Goal: Task Accomplishment & Management: Complete application form

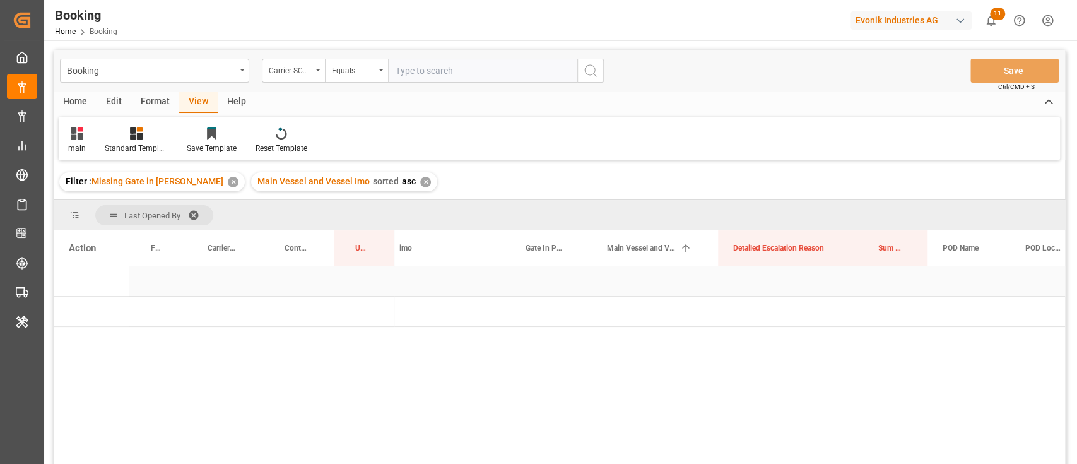
scroll to position [0, 491]
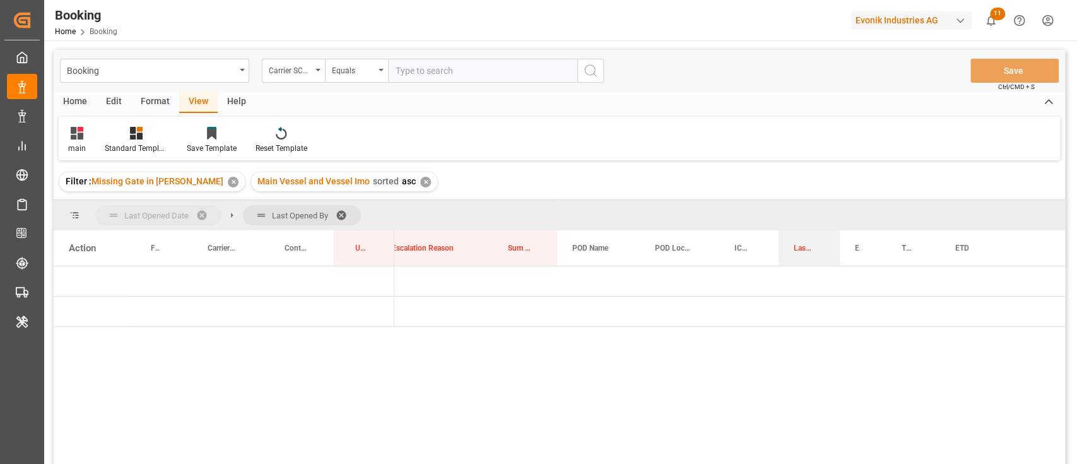
drag, startPoint x: 847, startPoint y: 242, endPoint x: 161, endPoint y: 213, distance: 686.7
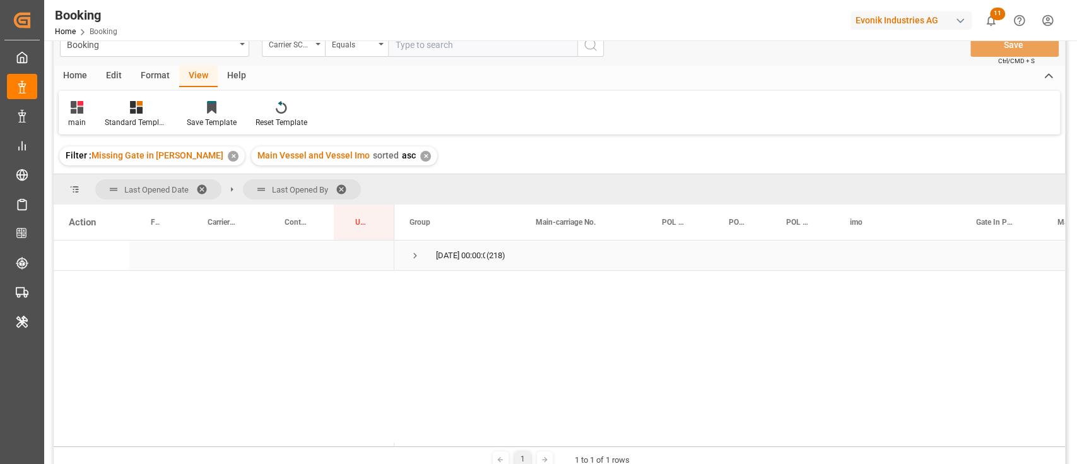
scroll to position [0, 0]
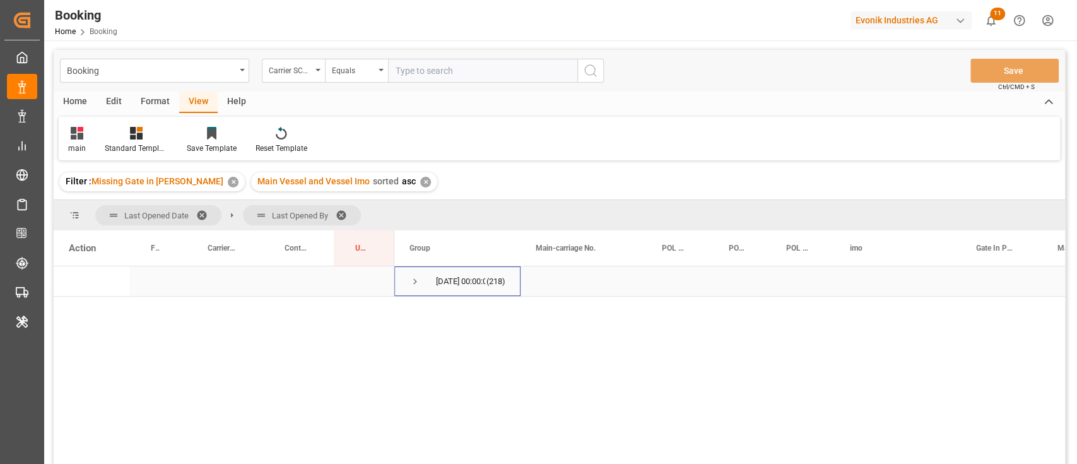
click at [415, 283] on span "Press SPACE to select this row." at bounding box center [415, 281] width 11 height 11
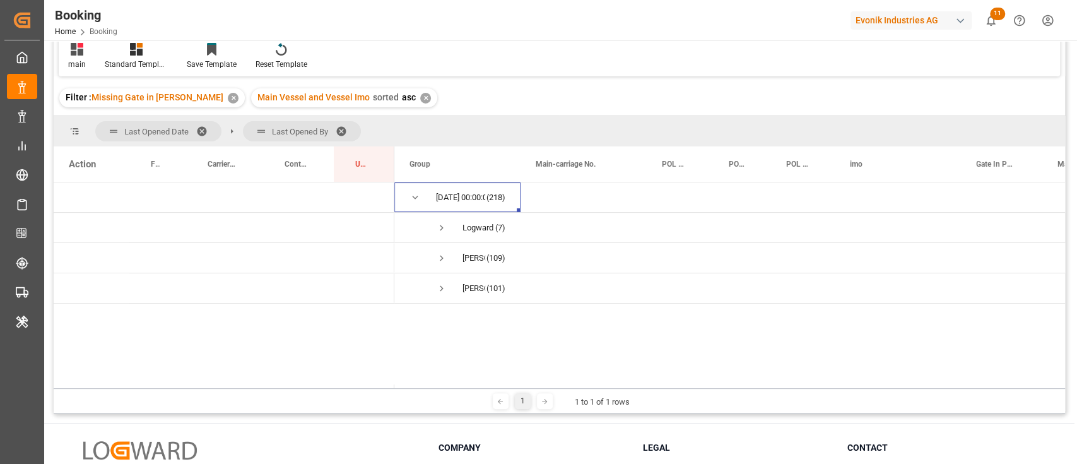
click at [938, 36] on div "Booking Home Booking Evonik Industries AG 11 Notifications Only show unread All…" at bounding box center [556, 20] width 1042 height 40
click at [904, 30] on div "Evonik Industries AG" at bounding box center [914, 20] width 126 height 24
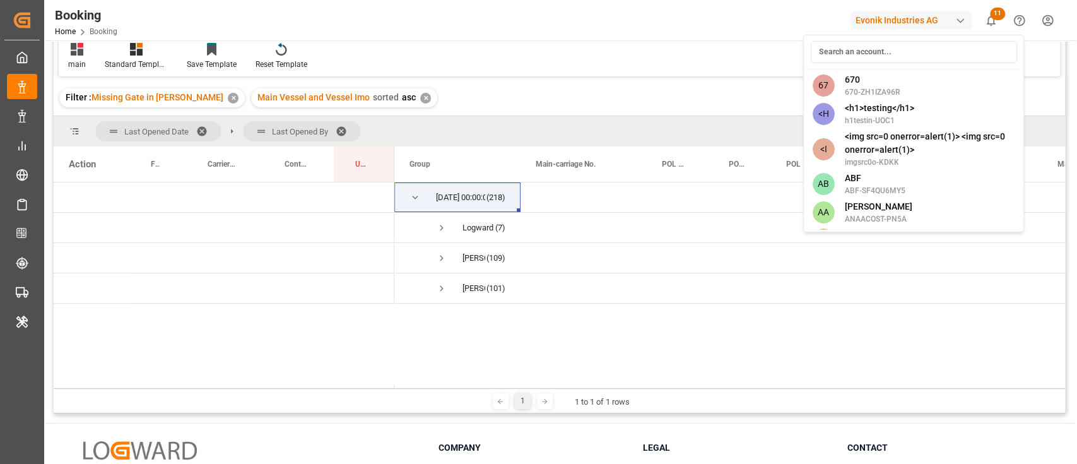
click at [888, 39] on div at bounding box center [913, 52] width 215 height 29
click at [883, 55] on input at bounding box center [913, 52] width 206 height 22
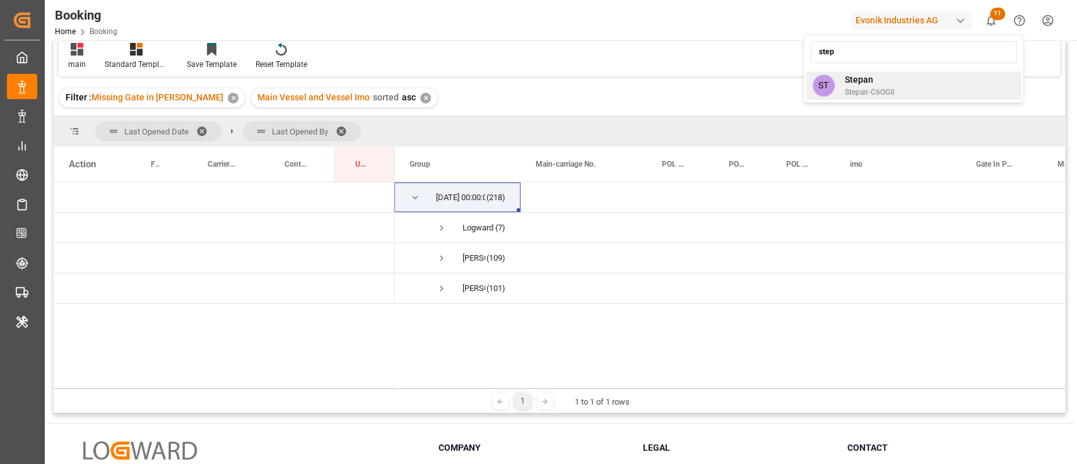
type input "step"
click at [876, 98] on div "ST Stepan Stepan-C6OGII" at bounding box center [913, 85] width 215 height 28
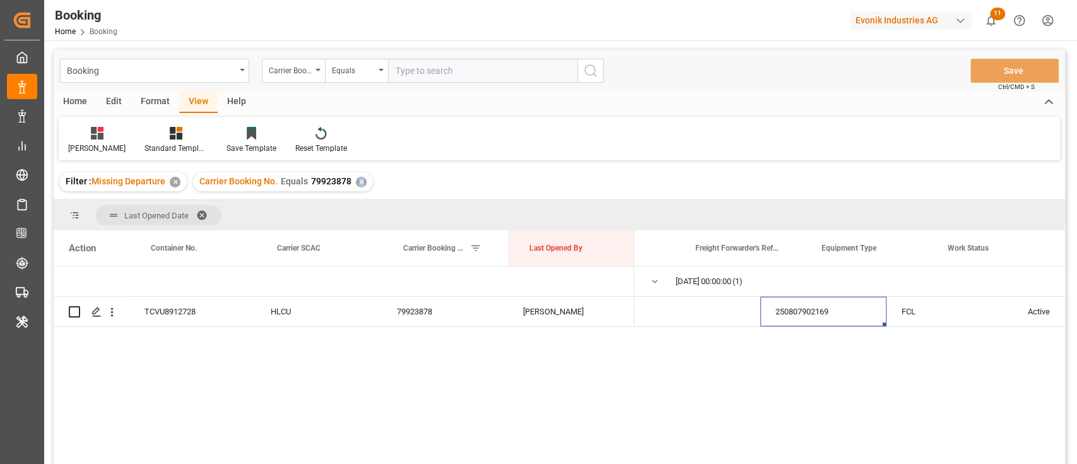
scroll to position [0, 80]
click at [78, 143] on div "[PERSON_NAME]" at bounding box center [96, 148] width 57 height 11
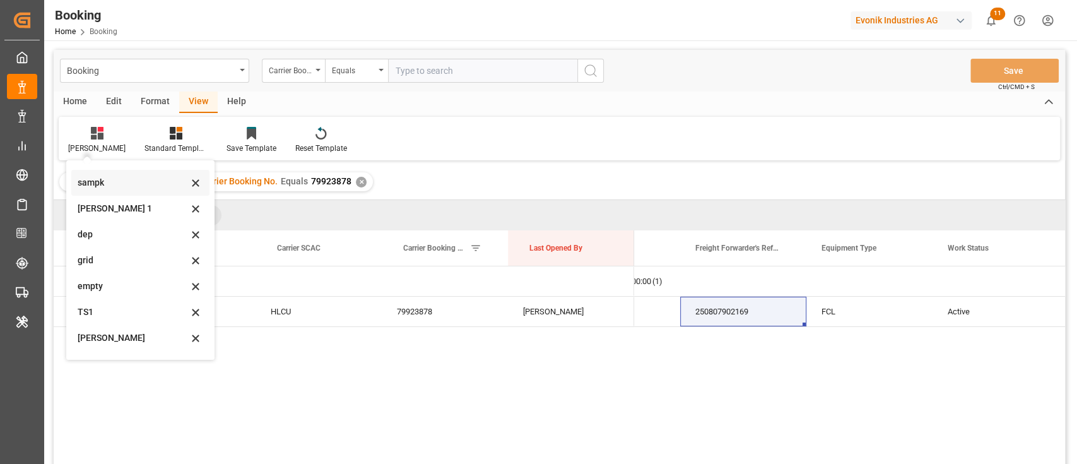
scroll to position [250, 0]
click at [161, 97] on div "Format" at bounding box center [155, 102] width 48 height 21
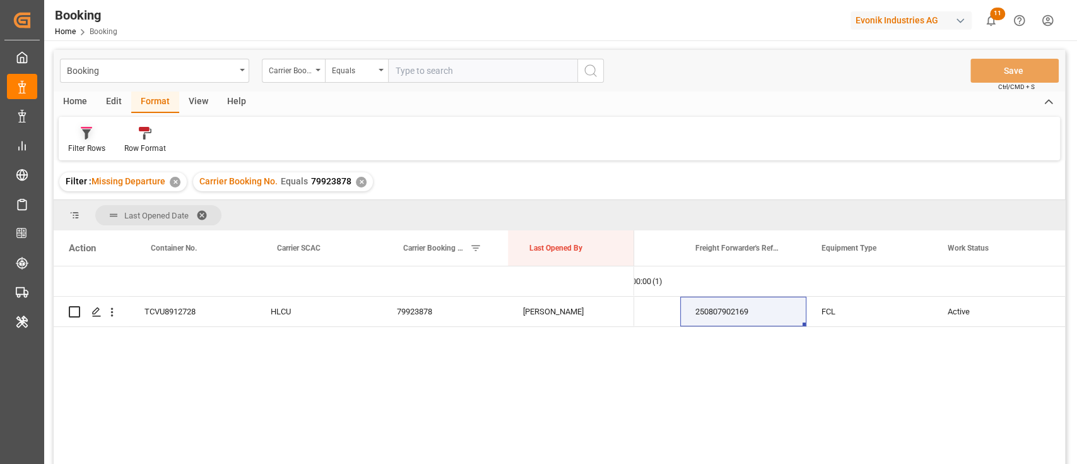
click at [84, 138] on icon at bounding box center [86, 133] width 11 height 13
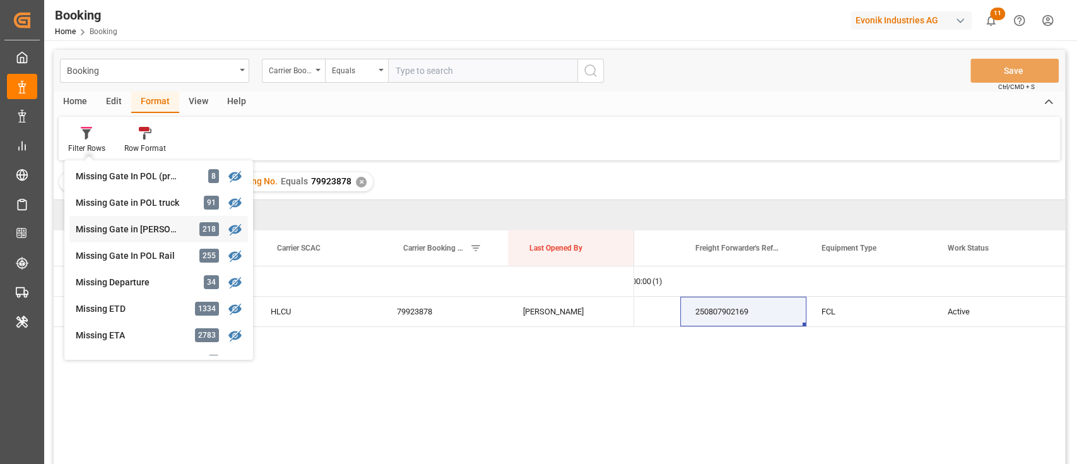
scroll to position [169, 0]
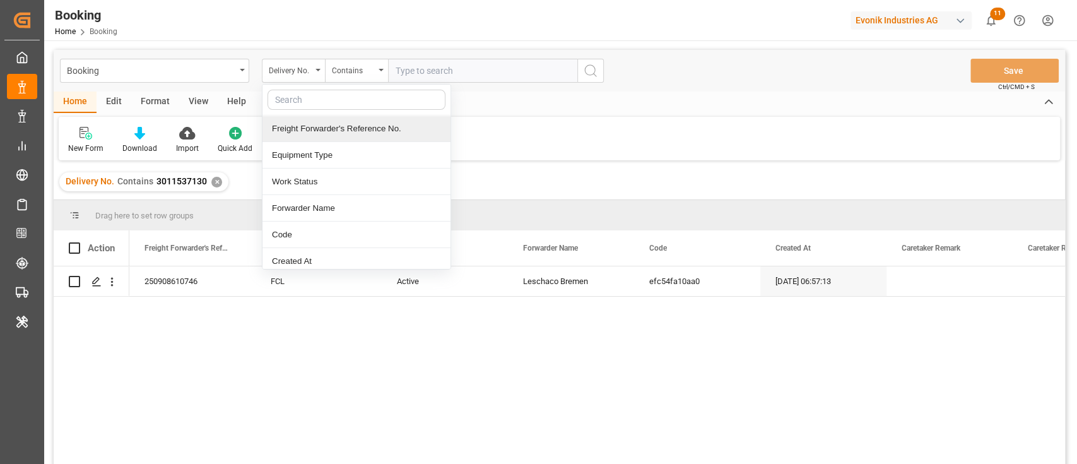
click at [302, 130] on div "Freight Forwarder's Reference No." at bounding box center [357, 129] width 188 height 27
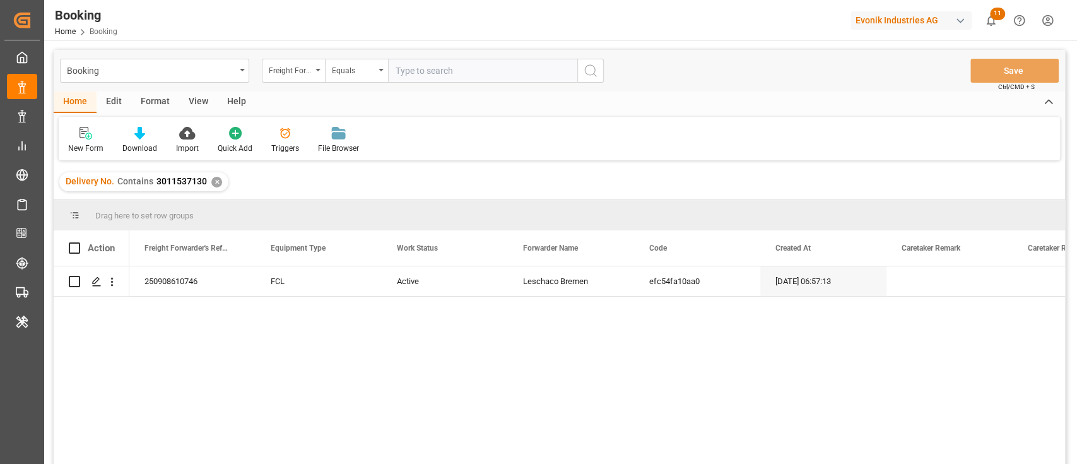
click at [213, 179] on div "✕" at bounding box center [216, 182] width 11 height 11
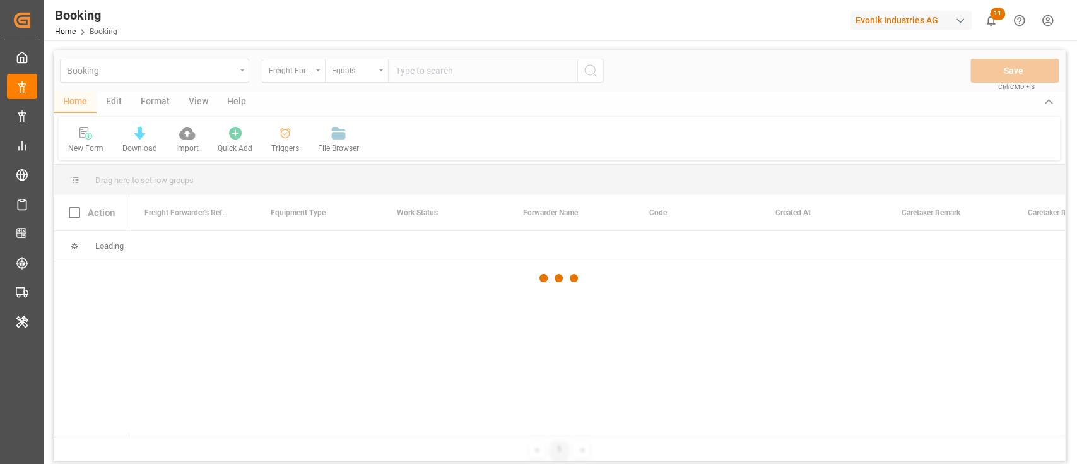
click at [475, 83] on div at bounding box center [560, 278] width 1012 height 456
click at [480, 71] on div at bounding box center [560, 278] width 1012 height 456
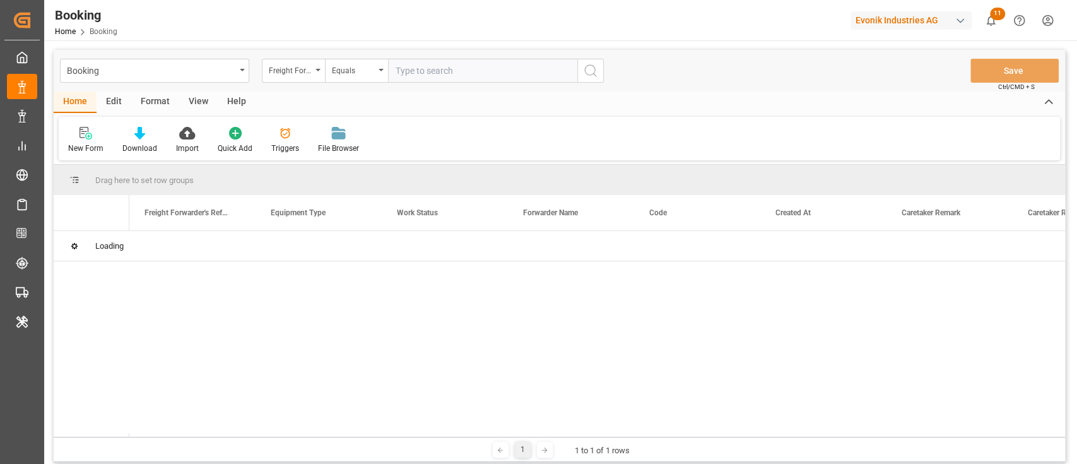
click at [480, 71] on input "text" at bounding box center [482, 71] width 189 height 24
paste input "250908610022"
type input "250908610022"
click at [588, 68] on icon "search button" at bounding box center [590, 70] width 15 height 15
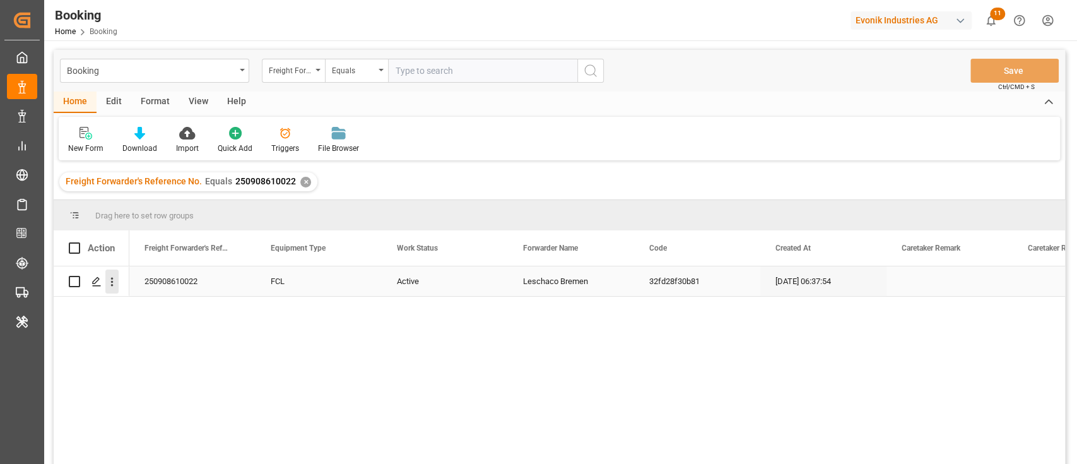
click at [111, 280] on icon "open menu" at bounding box center [111, 281] width 13 height 13
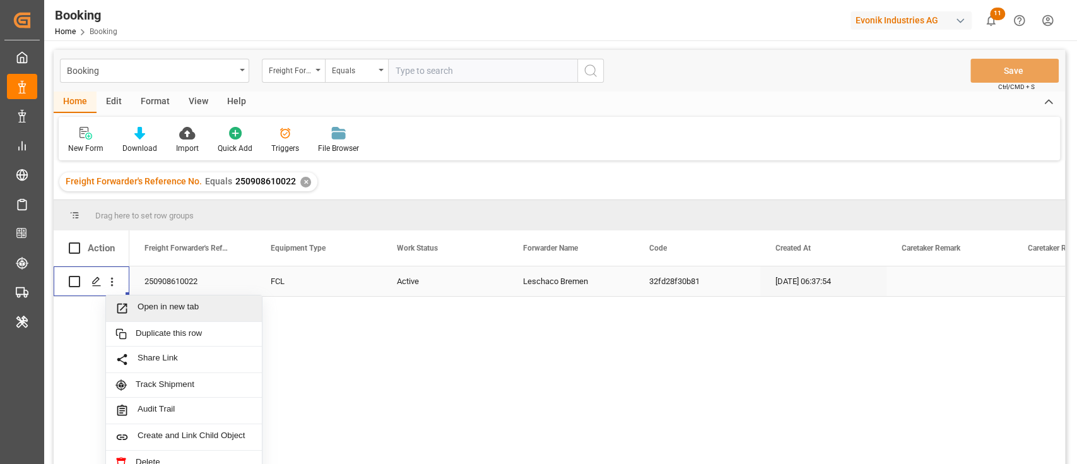
click at [135, 302] on span "Press SPACE to select this row." at bounding box center [127, 308] width 22 height 13
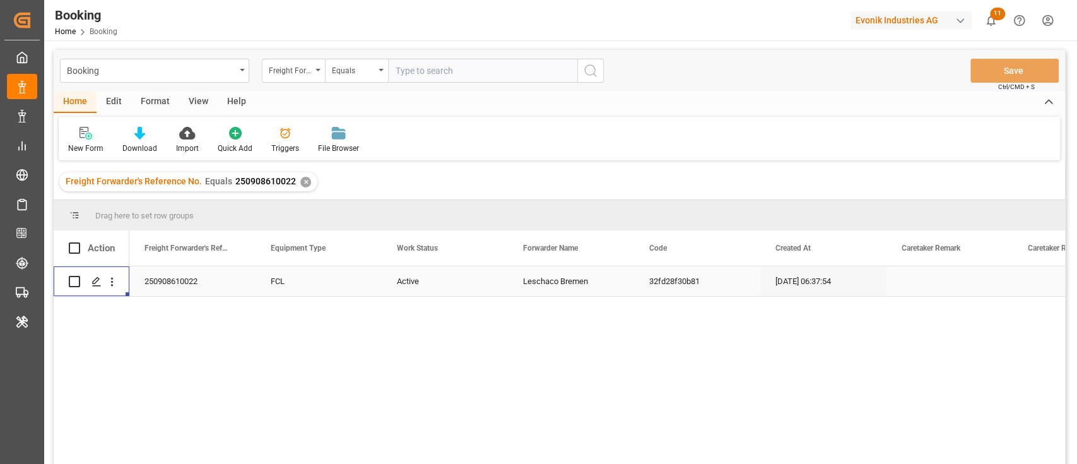
click at [434, 62] on input "text" at bounding box center [482, 71] width 189 height 24
paste input "250808610246"
click at [571, 68] on input "250808610246" at bounding box center [482, 71] width 189 height 24
type input "250808610246"
click at [605, 69] on div "Booking Freight Forwarder's Reference No. Equals 250808610246 Save Ctrl/CMD + S" at bounding box center [560, 71] width 1012 height 42
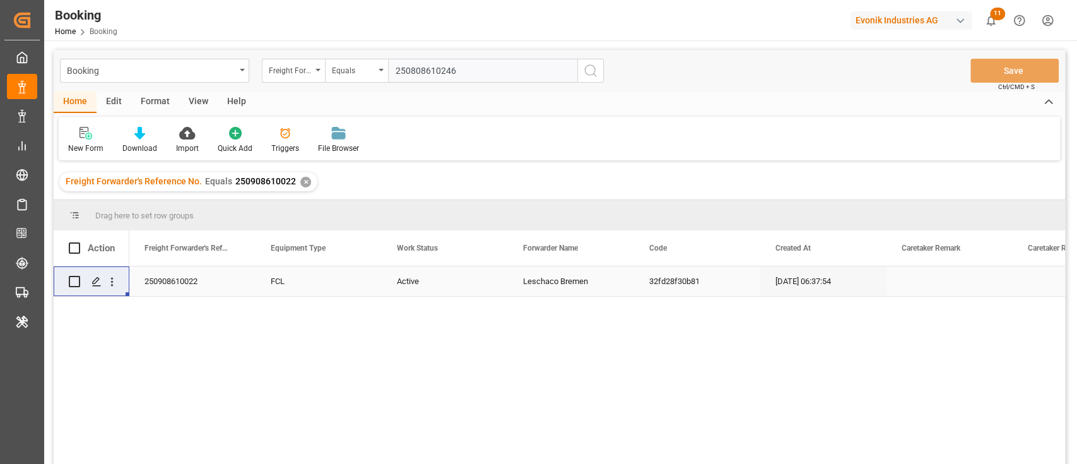
click at [584, 73] on icon "search button" at bounding box center [590, 70] width 15 height 15
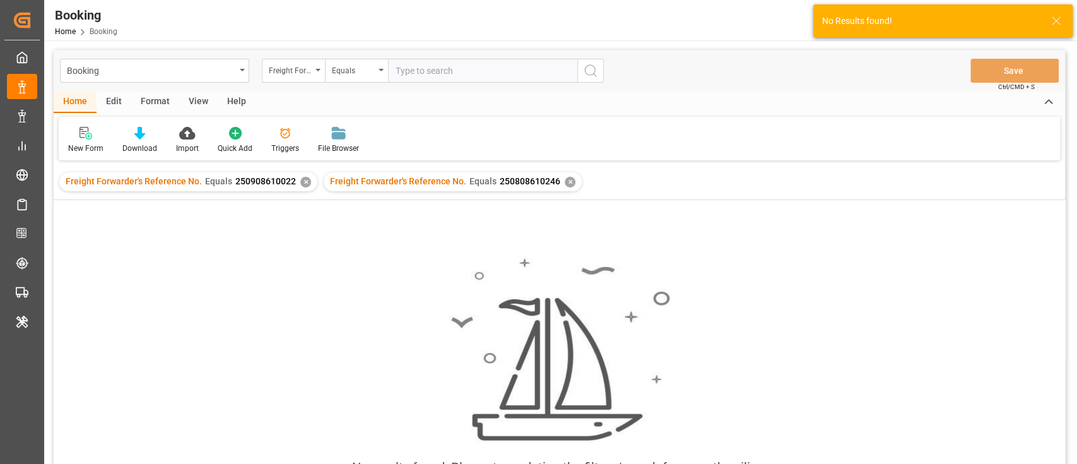
click at [298, 186] on div "Freight Forwarder's Reference No. Equals 250908610022 ✕" at bounding box center [188, 181] width 258 height 19
click at [303, 187] on div "Freight Forwarder's Reference No. Equals 250908610022 ✕" at bounding box center [188, 181] width 258 height 19
click at [303, 184] on div "✕" at bounding box center [305, 182] width 11 height 11
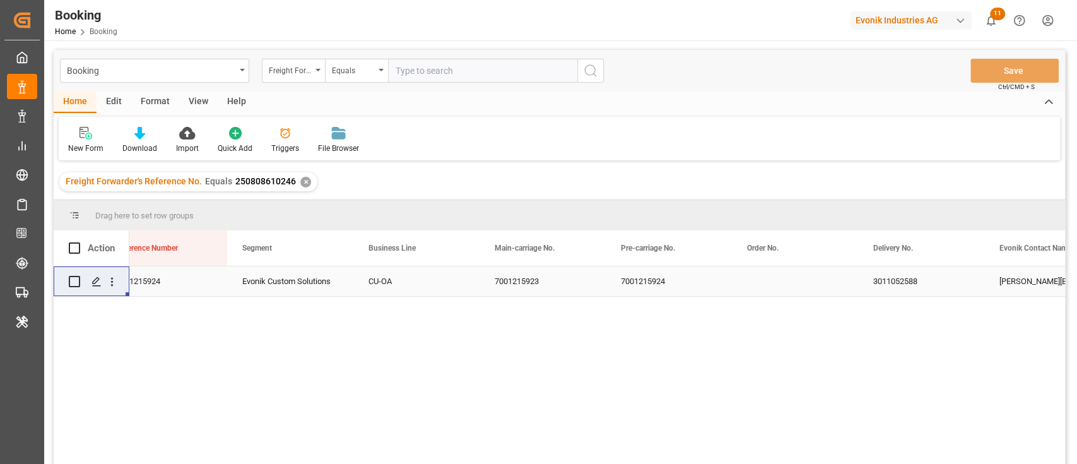
scroll to position [0, 1293]
click at [868, 290] on div "3011052588" at bounding box center [920, 281] width 126 height 30
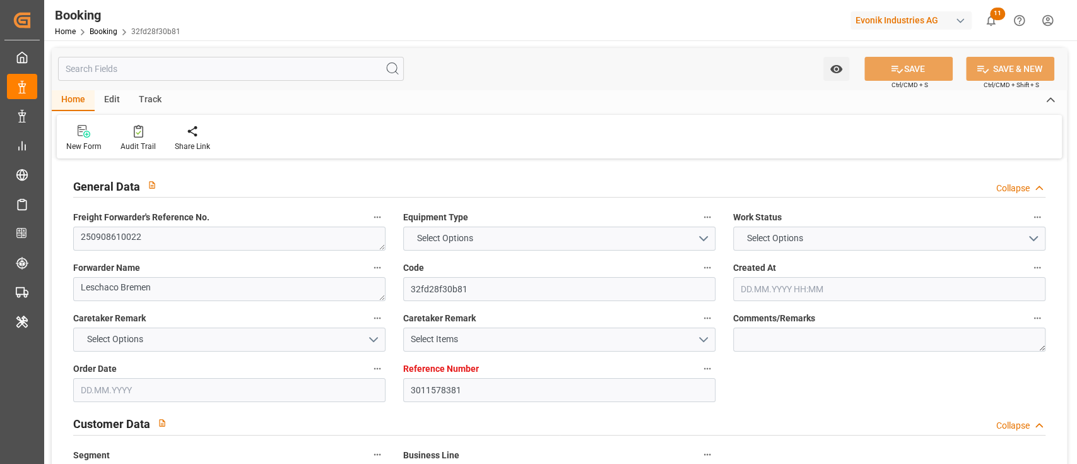
type input "3011578381"
type input "9708851"
type input "Hapag Lloyd"
type input "Hapag Lloyd Aktiengesellschaft"
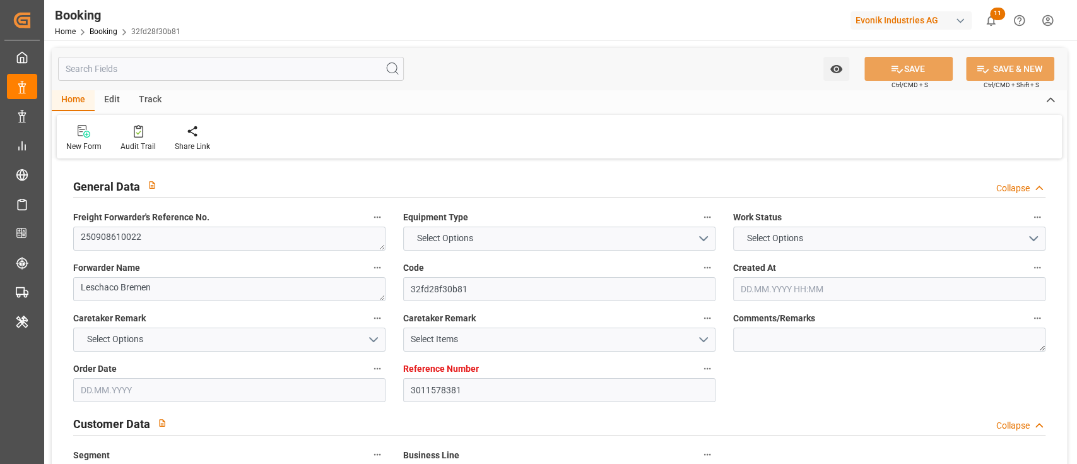
type input "NLRTM"
type input "KRPUS"
type input "SGSIN"
type input "CNSGH"
type input "23.07.2025 06:37"
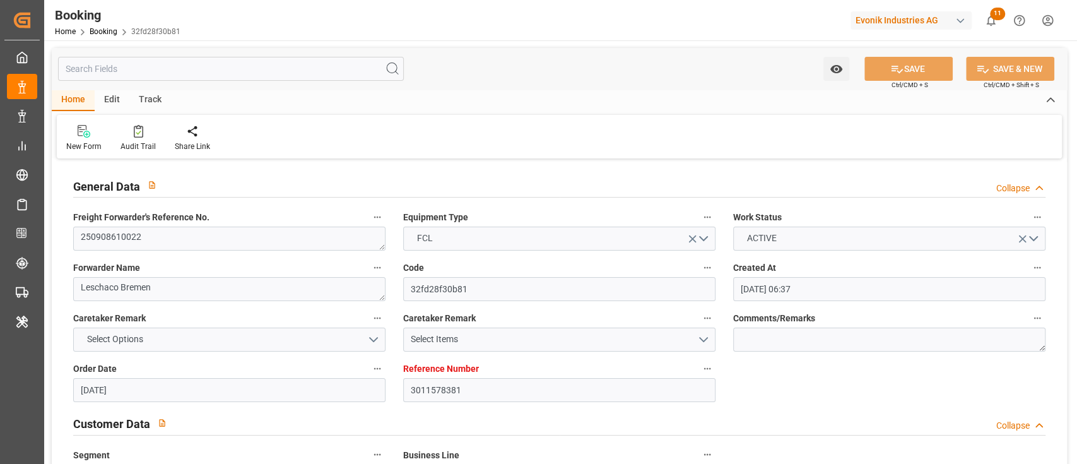
type input "23.07.2025"
type input "03.11.2025"
type input "29.08.2025"
type input "30.07.2025"
type input "10.08.2025"
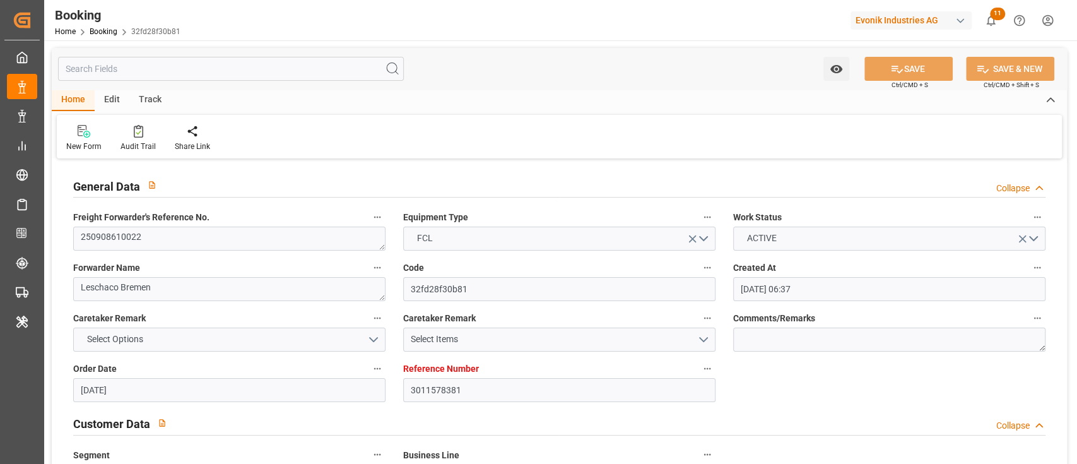
type input "05.09.2025 00:00"
type input "10.11.2025 00:00"
type input "11.10.2025 00:00"
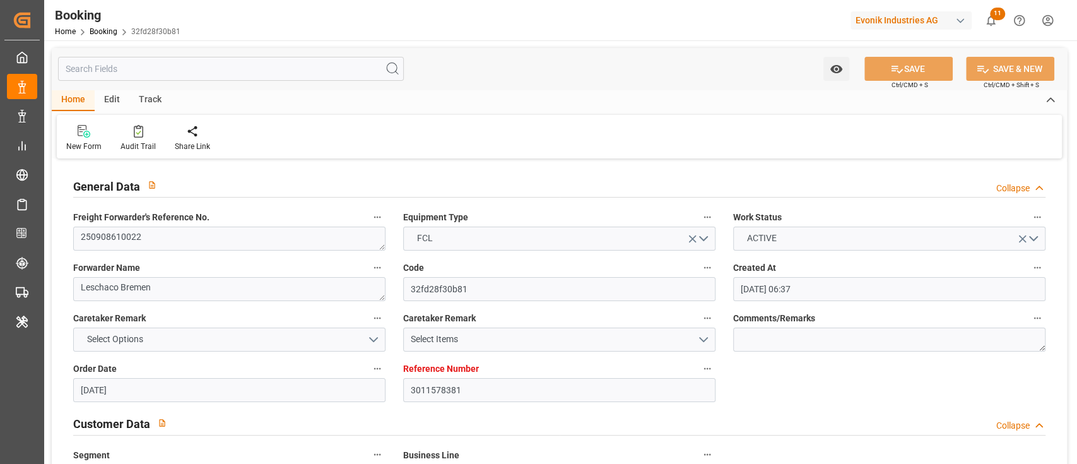
type input "11.10.2025 00:00"
type input "18.10.2025 00:00"
type input "03.11.2025 00:00"
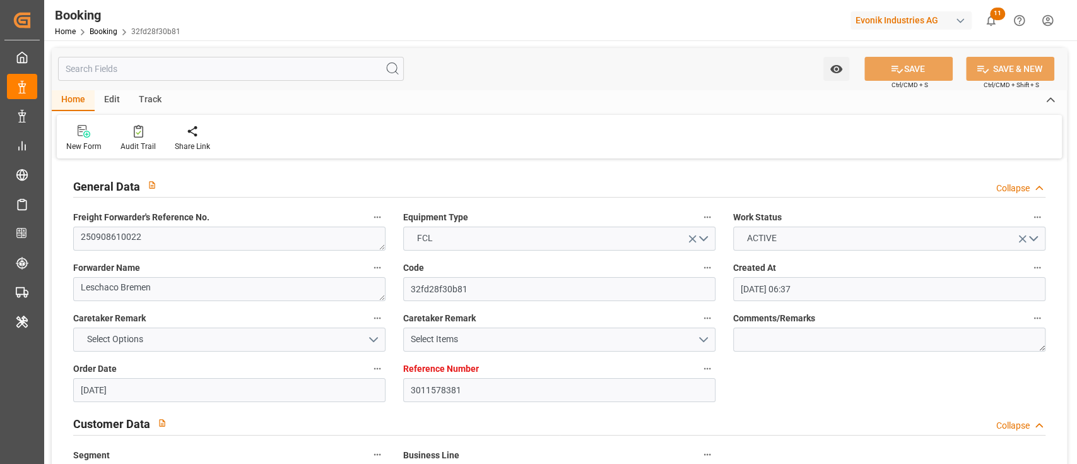
type input "05.11.2025 00:00"
type input "04.11.2025 00:00"
type input "10.08.2025"
type input "05.09.2025 11:19"
click at [199, 242] on textarea "250908610022" at bounding box center [229, 239] width 312 height 24
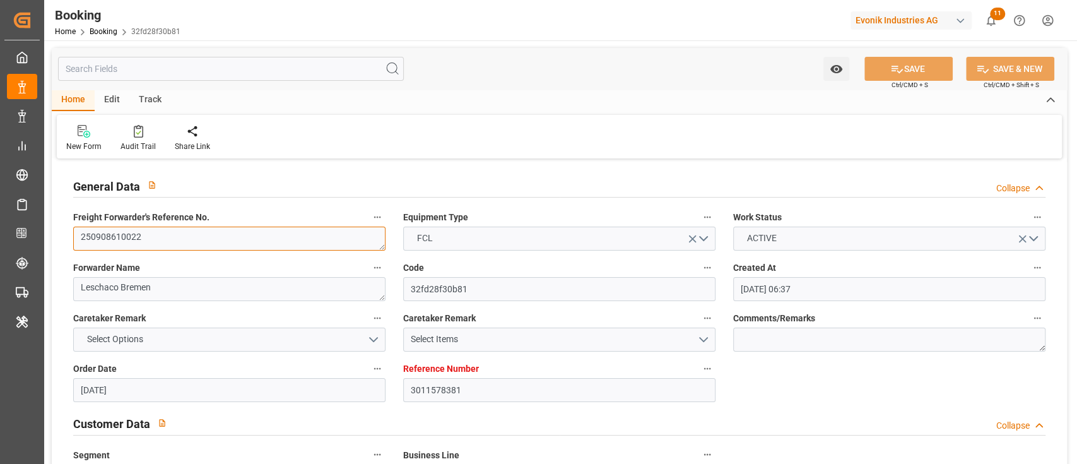
click at [199, 242] on textarea "250908610022" at bounding box center [229, 239] width 312 height 24
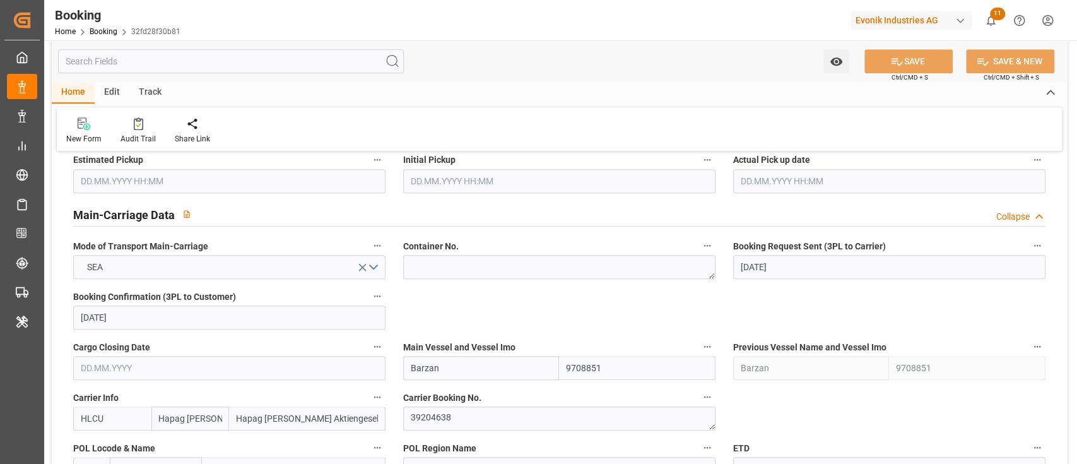
scroll to position [757, 0]
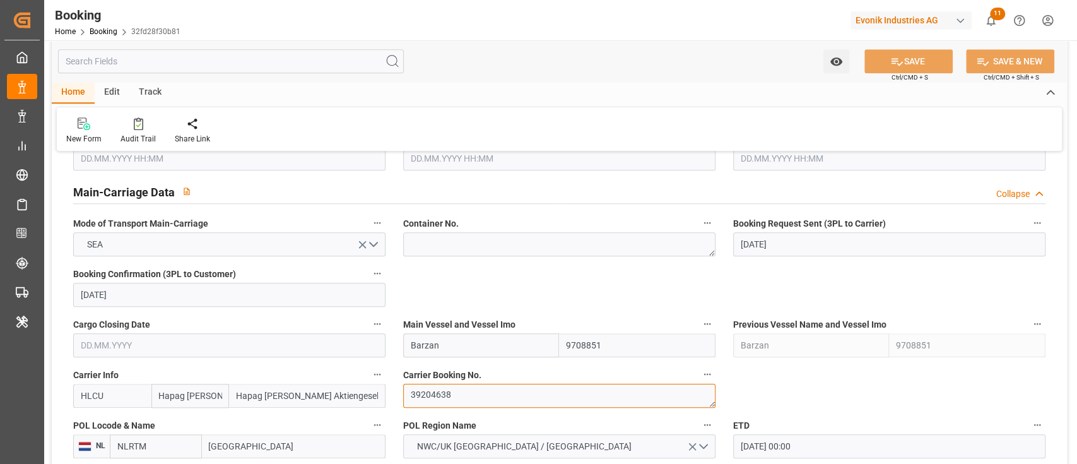
click at [439, 399] on textarea "39204638" at bounding box center [559, 396] width 312 height 24
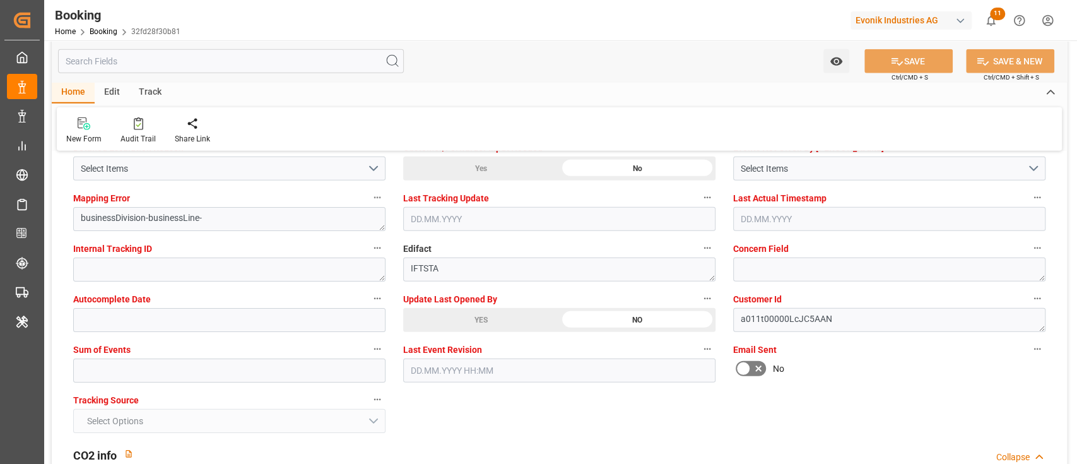
scroll to position [2356, 0]
